Goal: Task Accomplishment & Management: Complete application form

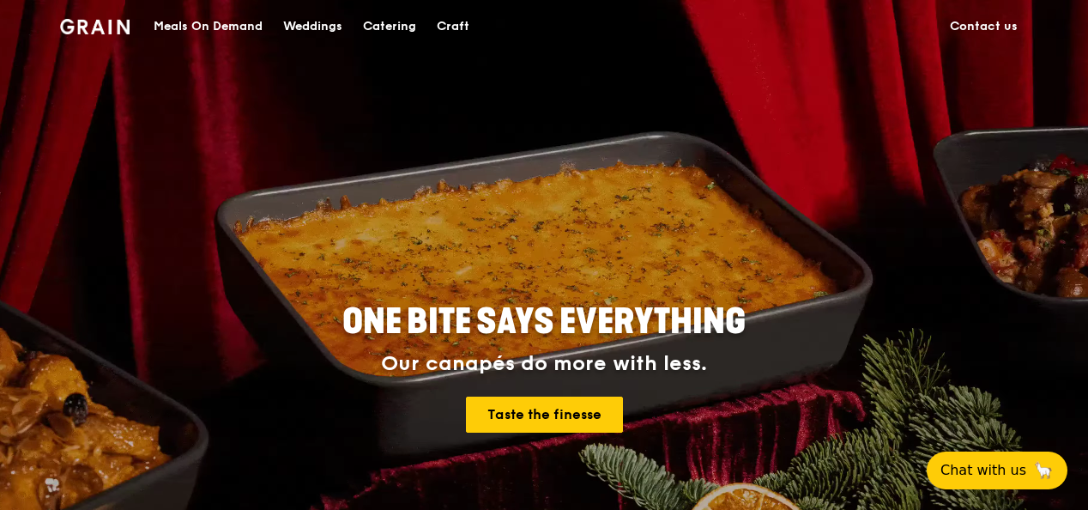
click at [994, 22] on link "Contact us" at bounding box center [984, 26] width 88 height 51
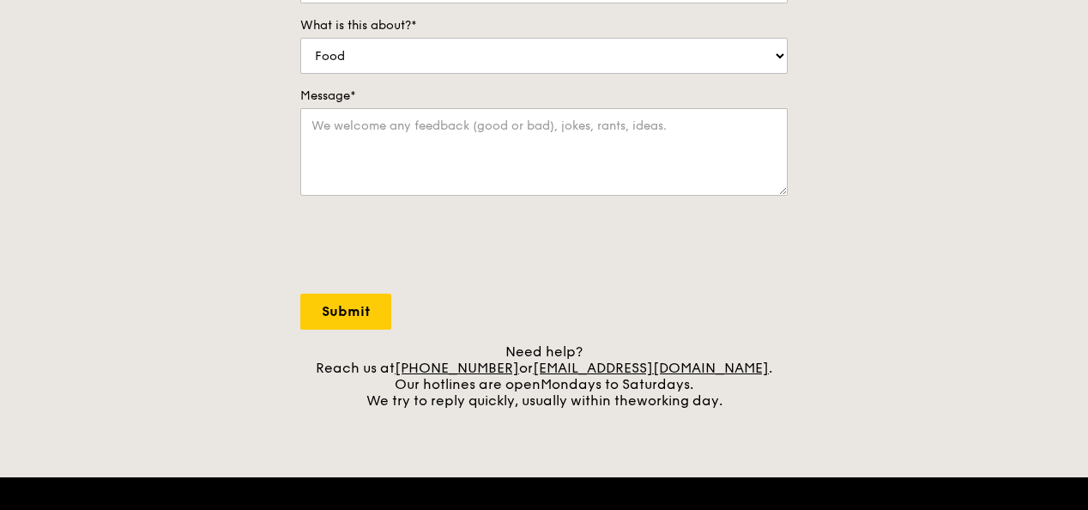
scroll to position [343, 0]
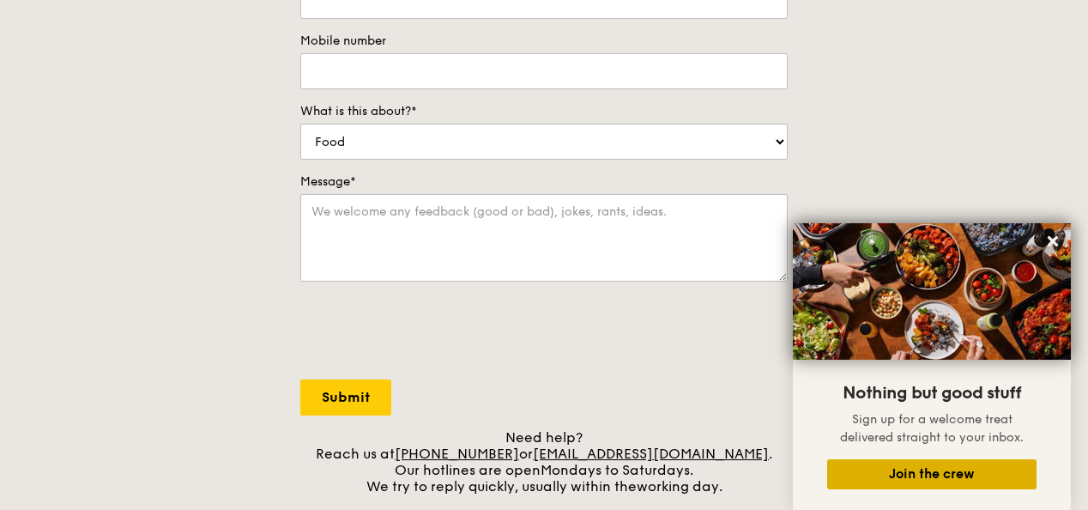
click at [868, 474] on button "Join the crew" at bounding box center [931, 474] width 209 height 30
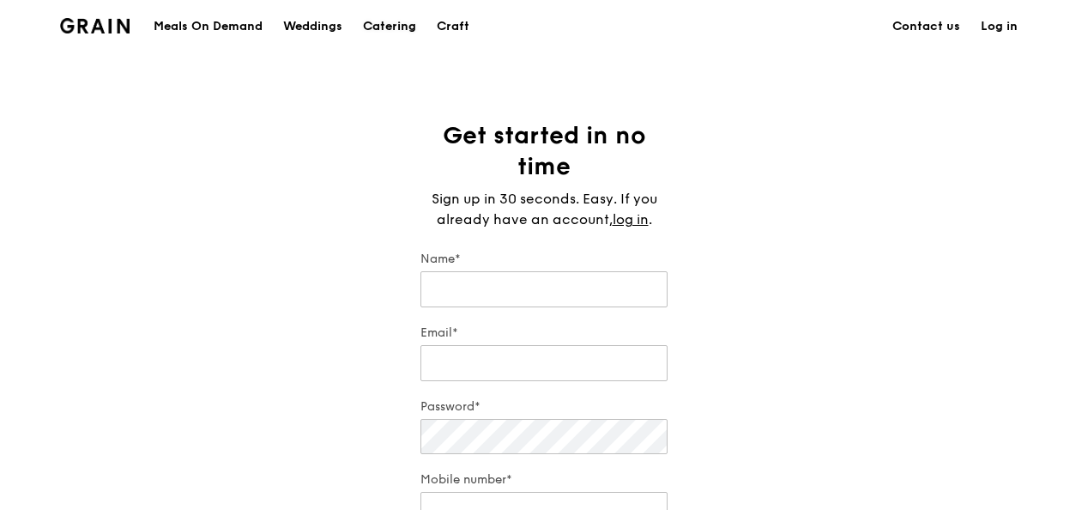
click at [402, 34] on div "Catering" at bounding box center [389, 26] width 53 height 51
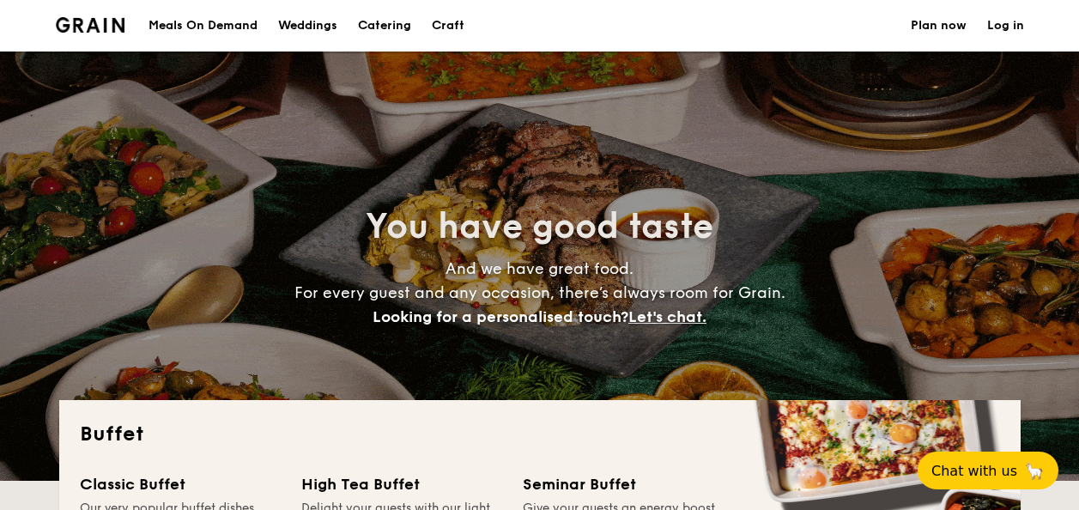
select select
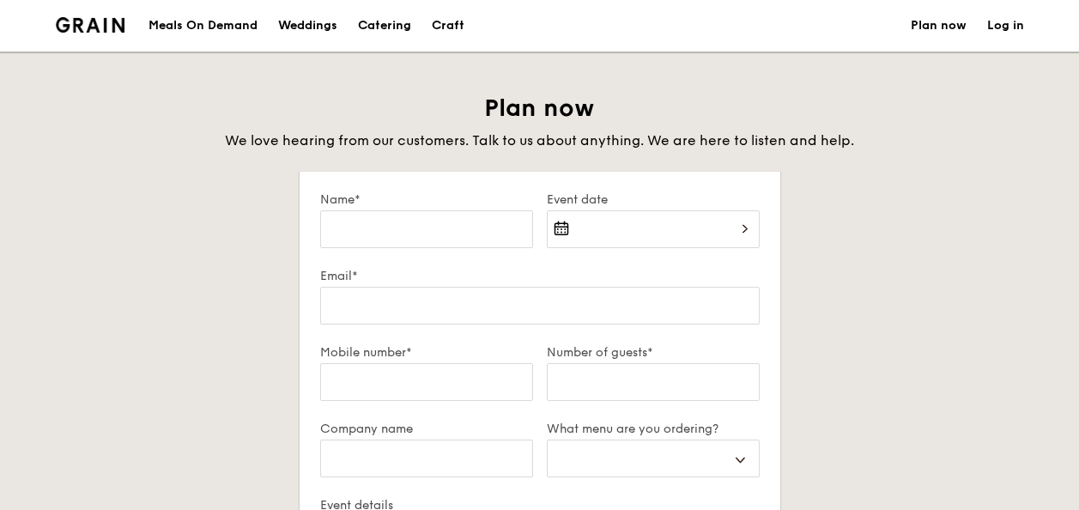
select select
click at [650, 218] on div at bounding box center [653, 239] width 213 height 58
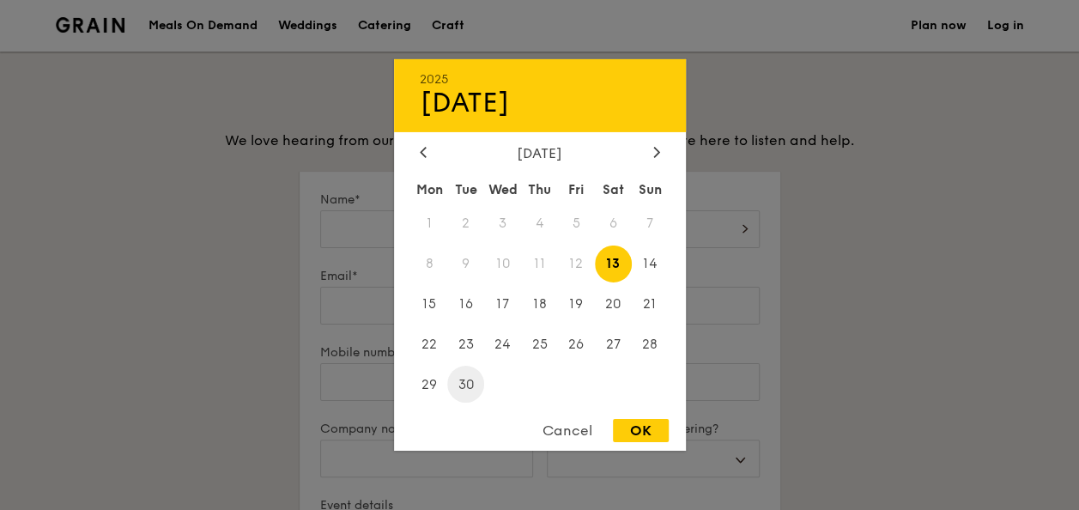
click at [471, 380] on span "30" at bounding box center [465, 384] width 37 height 37
click at [631, 427] on div "OK" at bounding box center [641, 430] width 56 height 23
type input "Sep 30, 2025"
select select
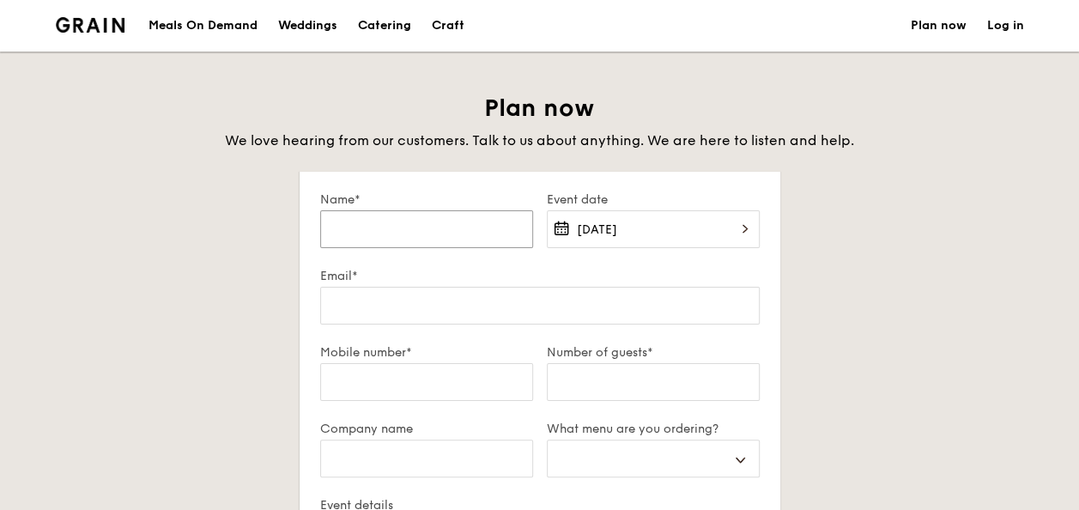
click at [415, 237] on input "Name*" at bounding box center [426, 229] width 213 height 38
type input "N"
select select
type input "Ni"
select select
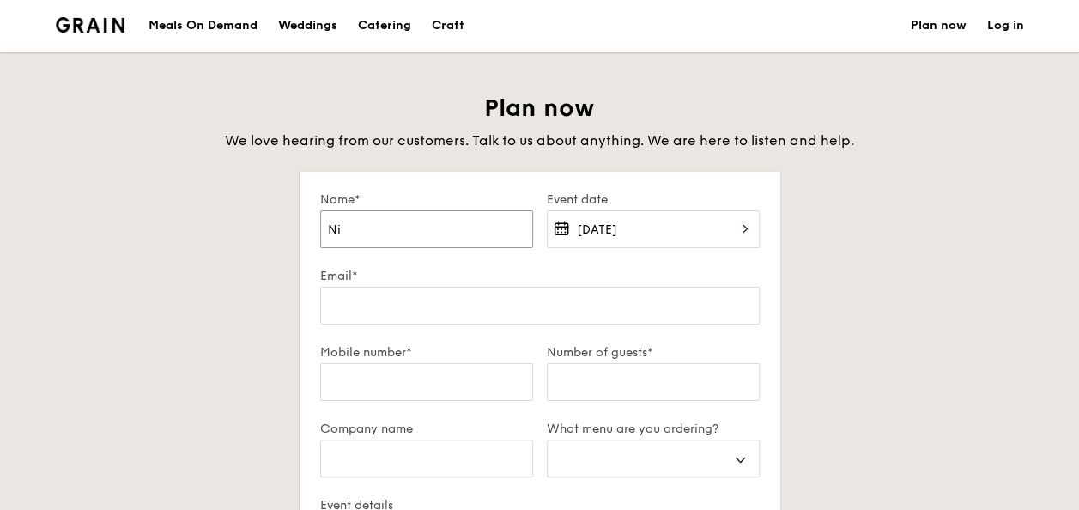
type input "Nig"
select select
type input "Nige"
select select
type input "Nigel"
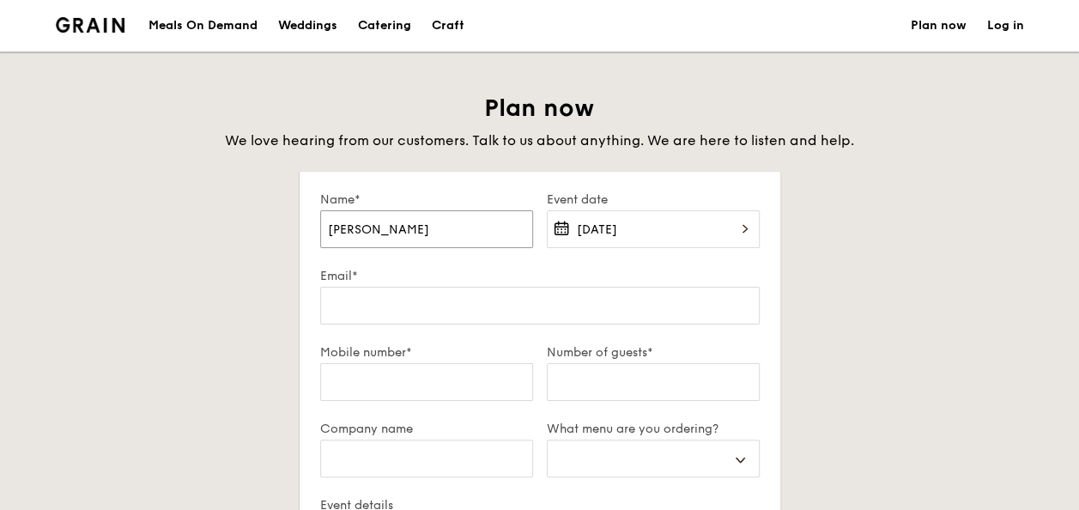
select select
click at [383, 230] on input "Nigel" at bounding box center [426, 229] width 213 height 38
type input "Nigel"
select select
type input "Nigel O"
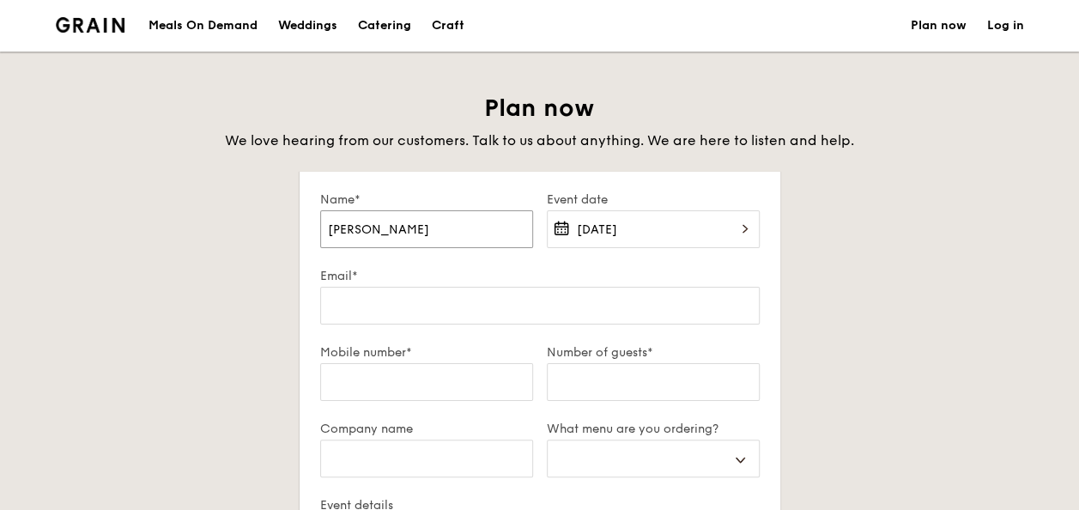
select select
type input "Nigel On"
select select
type input "Nigel Ong"
select select
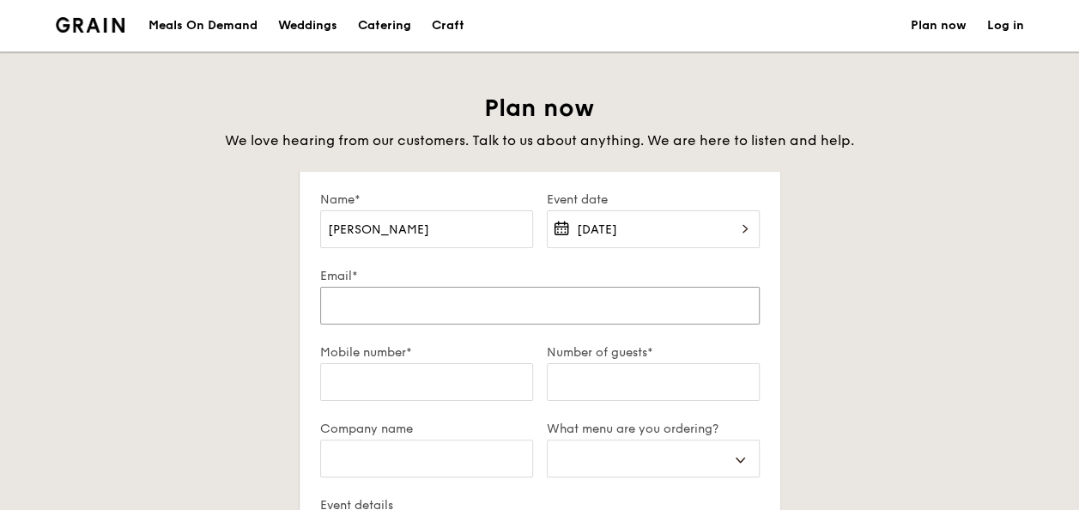
type input "nigelongcs@suss.edu.sg"
type input "91151216"
type input "Singapore University of social sciences (SUSS)"
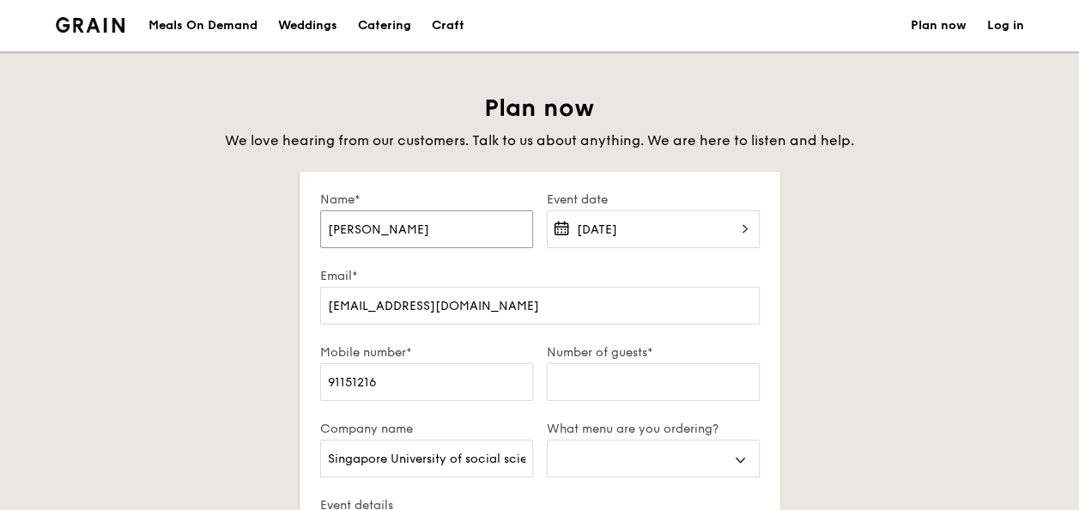
select select
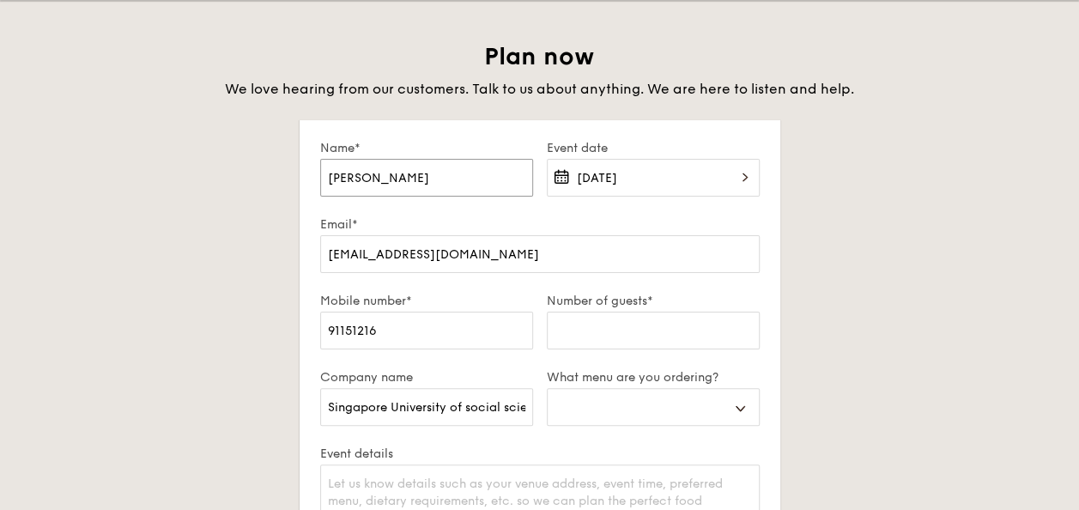
scroll to position [86, 0]
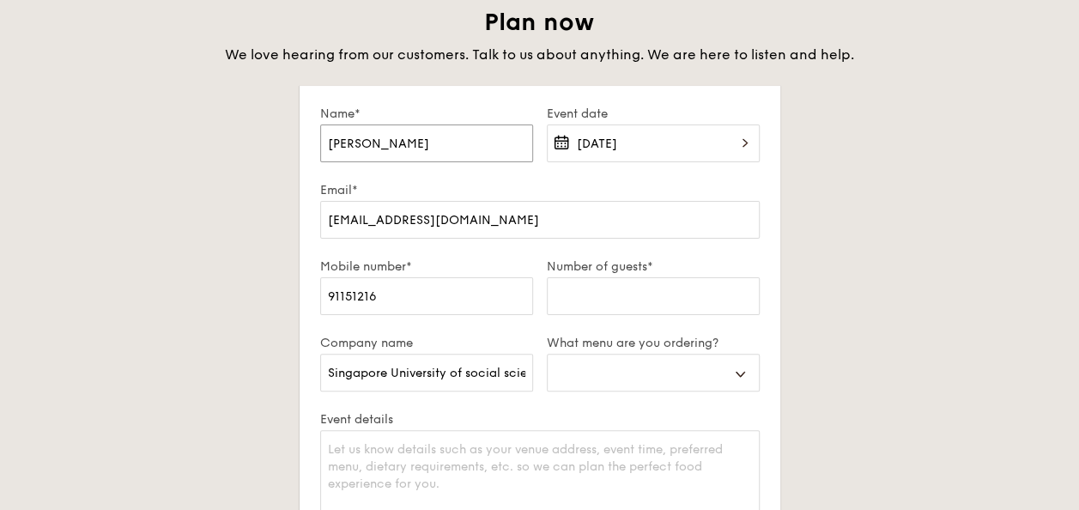
type input "Nigel Ong"
click at [603, 305] on input "Number of guests*" at bounding box center [653, 296] width 213 height 38
type input "1"
select select
type input "14"
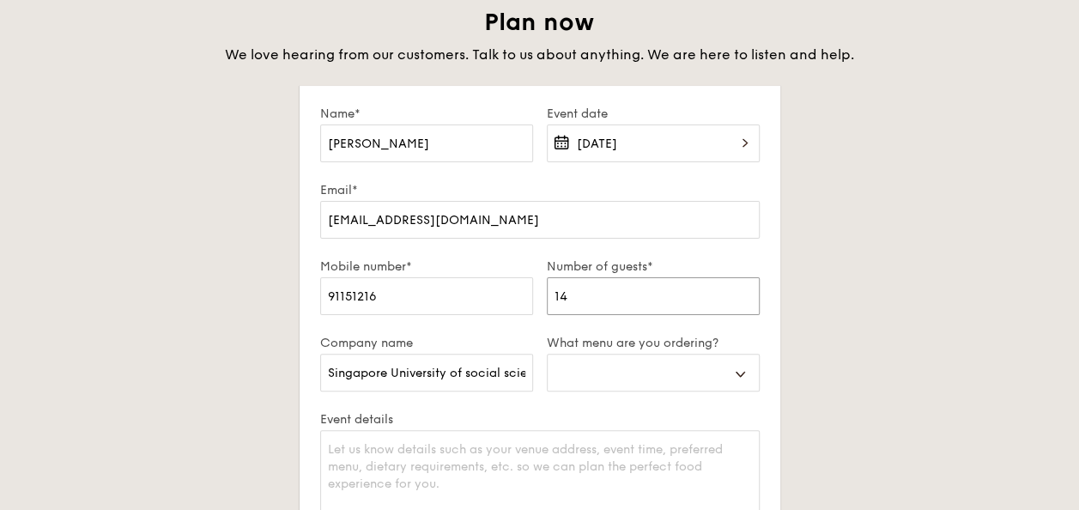
select select
type input "14"
click at [716, 387] on div "Buffet Mini Buffet High Tea Canapés Meal Boxes Wedding" at bounding box center [653, 382] width 213 height 58
drag, startPoint x: 715, startPoint y: 386, endPoint x: 656, endPoint y: 362, distance: 63.1
click at [714, 383] on select "Buffet Mini Buffet High Tea Canapés Meal Boxes Wedding" at bounding box center [653, 372] width 213 height 38
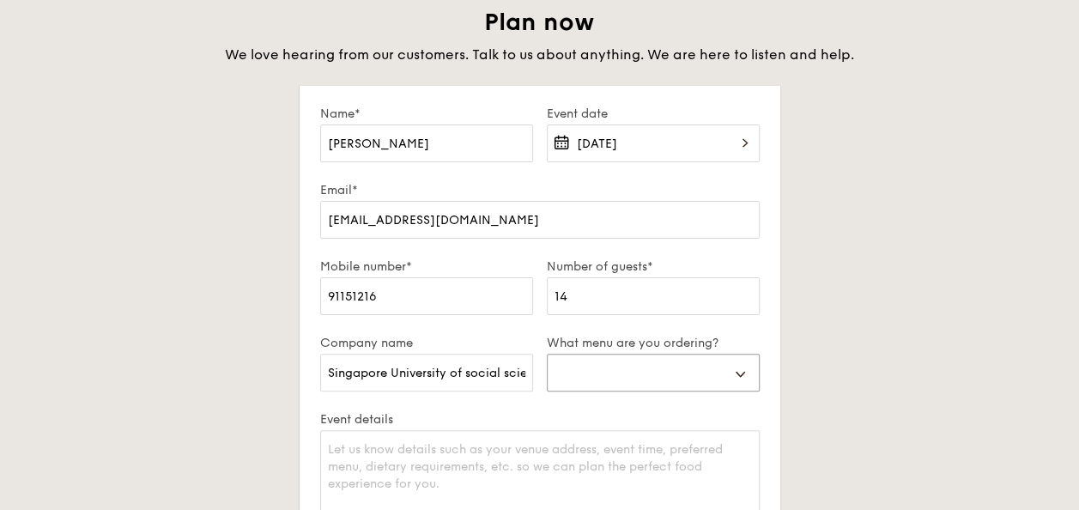
select select "mealBoxes"
click at [547, 353] on select "Buffet Mini Buffet High Tea Canapés Meal Boxes Wedding" at bounding box center [653, 372] width 213 height 38
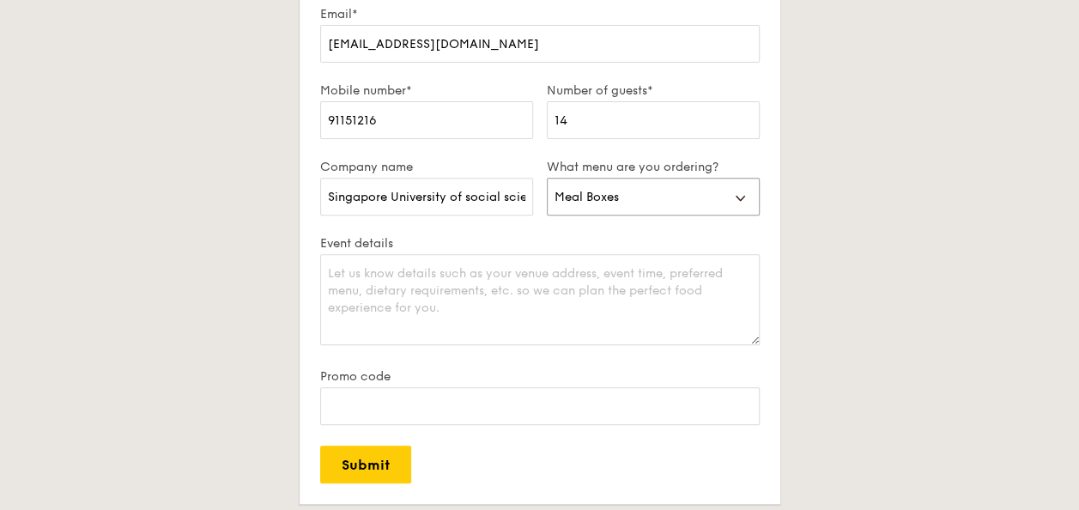
scroll to position [172, 0]
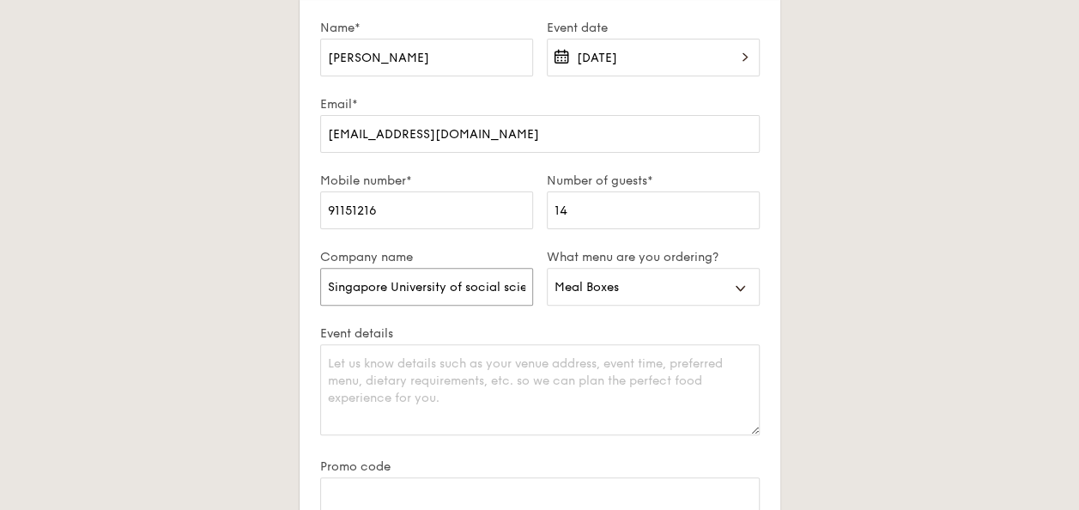
click at [487, 293] on input "Singapore University of social sciences (SUSS)" at bounding box center [426, 287] width 213 height 38
click at [365, 287] on input "Singapore University of social sciences (SUSS)" at bounding box center [426, 287] width 213 height 38
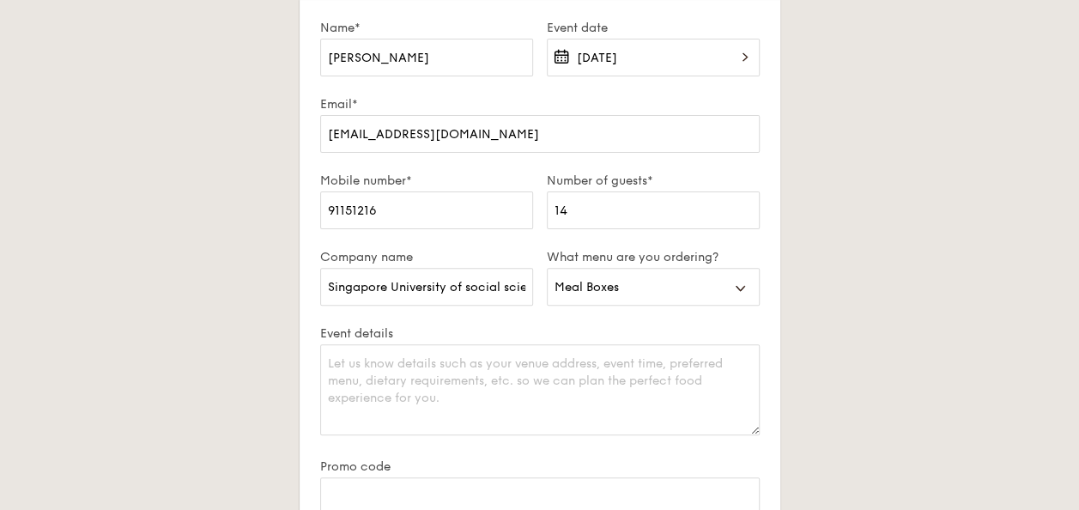
click at [828, 309] on div "Plan now We love hearing from our customers. Talk to us about anything. We are …" at bounding box center [539, 319] width 961 height 796
drag, startPoint x: 482, startPoint y: 287, endPoint x: 837, endPoint y: 286, distance: 355.2
click at [837, 287] on div "Plan now We love hearing from our customers. Talk to us about anything. We are …" at bounding box center [539, 319] width 961 height 796
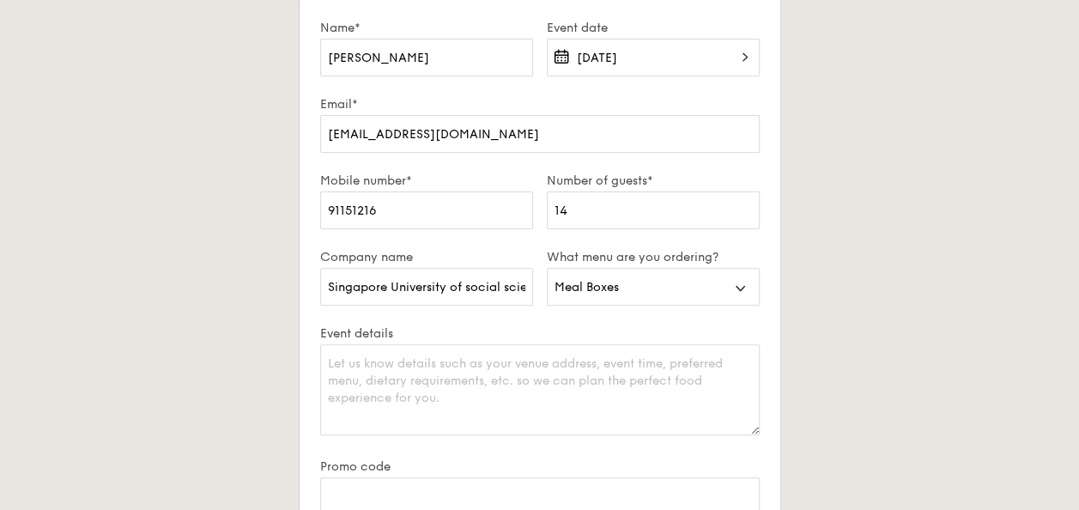
click at [925, 285] on div "Plan now We love hearing from our customers. Talk to us about anything. We are …" at bounding box center [539, 319] width 961 height 796
drag, startPoint x: 507, startPoint y: 290, endPoint x: 822, endPoint y: 301, distance: 315.1
click at [821, 301] on div "Plan now We love hearing from our customers. Talk to us about anything. We are …" at bounding box center [539, 319] width 961 height 796
click at [977, 267] on div "Plan now We love hearing from our customers. Talk to us about anything. We are …" at bounding box center [539, 319] width 961 height 796
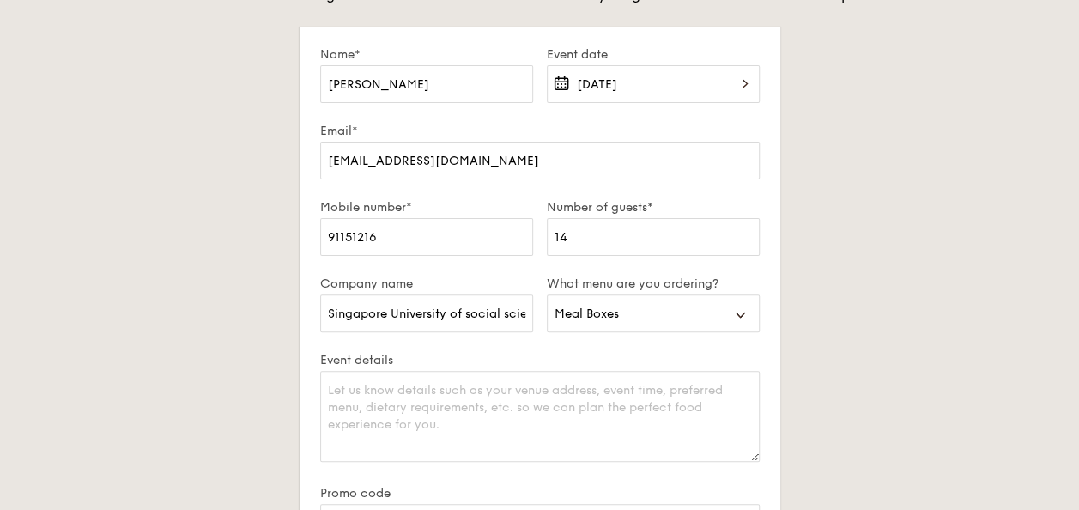
scroll to position [172, 0]
